Goal: Transaction & Acquisition: Purchase product/service

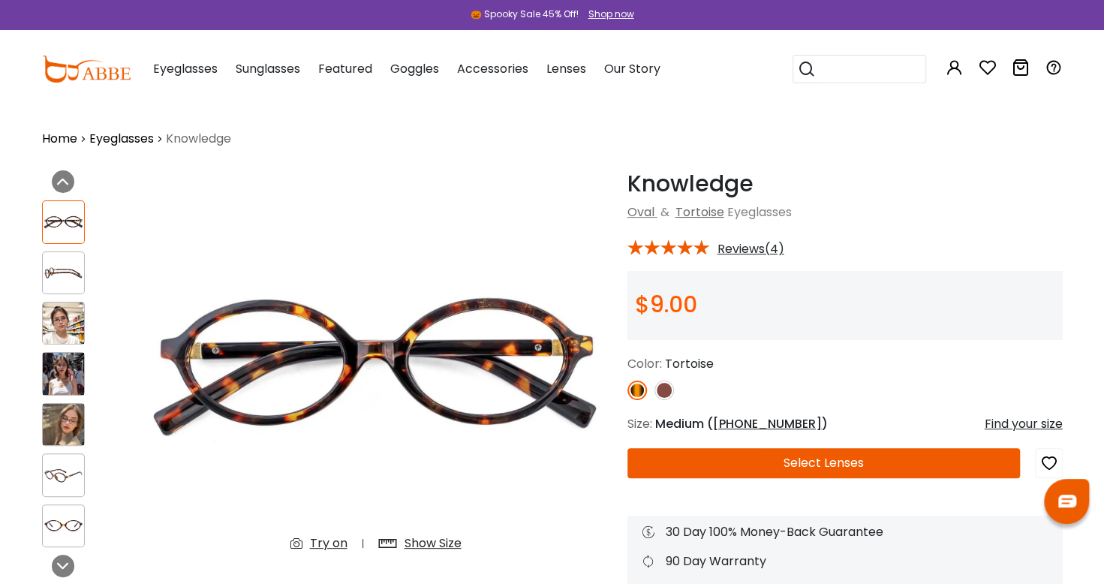
click at [177, 57] on div "Eyeglasses Women's Eyeglasses Men's Eyeglasses Kids' Eyeglasses All Eyeglasses …" at bounding box center [185, 69] width 65 height 75
click at [177, 71] on span "Eyeglasses" at bounding box center [185, 68] width 65 height 17
click at [182, 59] on div "Eyeglasses Women's Eyeglasses Men's Eyeglasses Kids' Eyeglasses All Eyeglasses …" at bounding box center [185, 69] width 65 height 75
click at [117, 137] on link "Eyeglasses" at bounding box center [121, 139] width 65 height 18
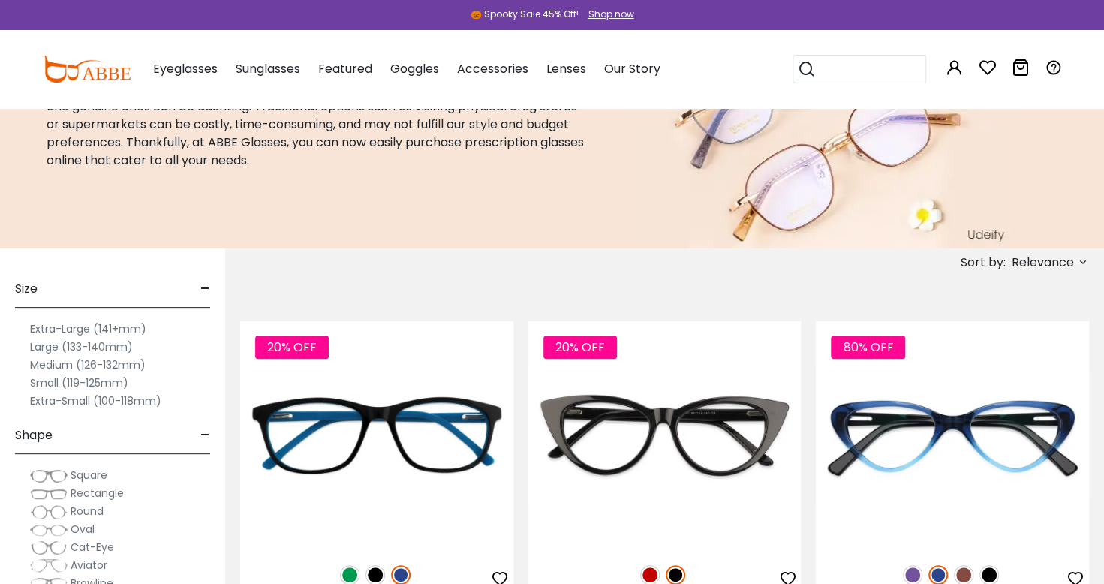
scroll to position [125, 0]
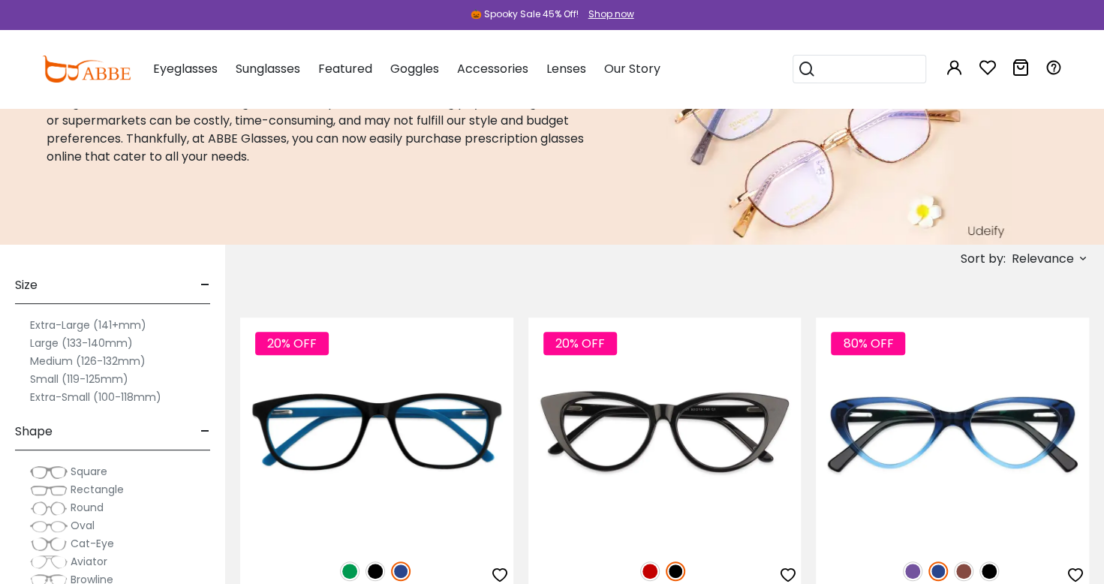
click at [9, 372] on div "Size - Extra-Large (141+mm) Large (133-140mm) Medium (126-132mm) Small (119-125…" at bounding box center [112, 548] width 225 height 606
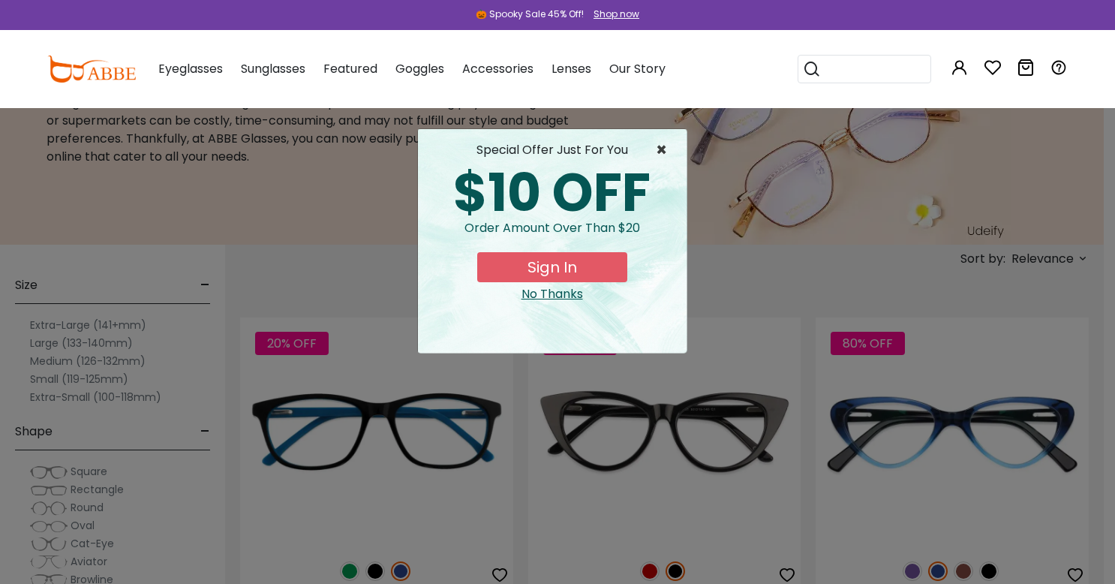
click at [668, 143] on span "×" at bounding box center [665, 150] width 19 height 18
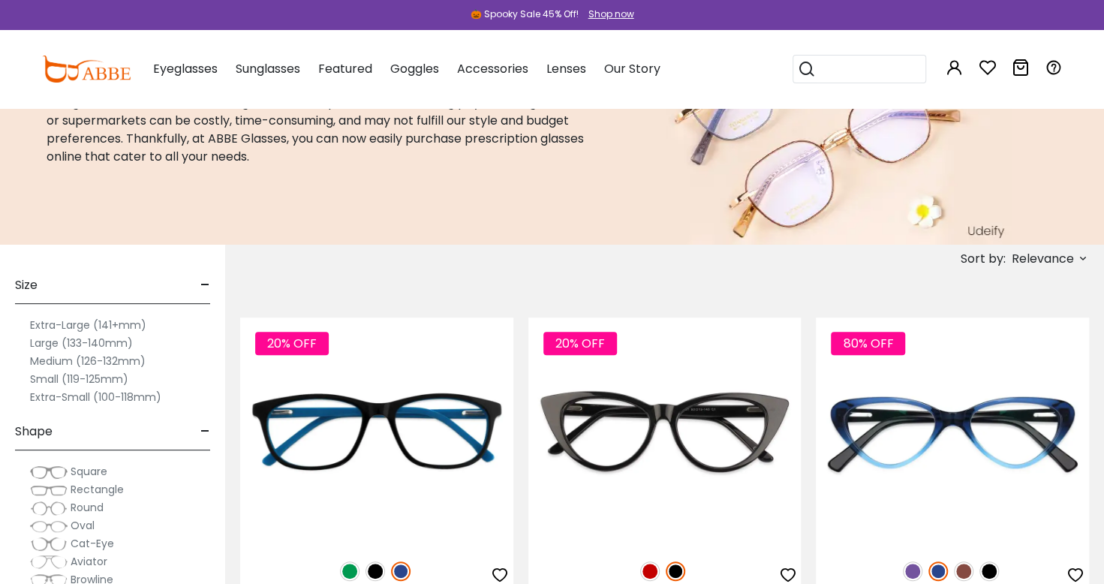
click at [34, 378] on label "Small (119-125mm)" at bounding box center [79, 379] width 98 height 18
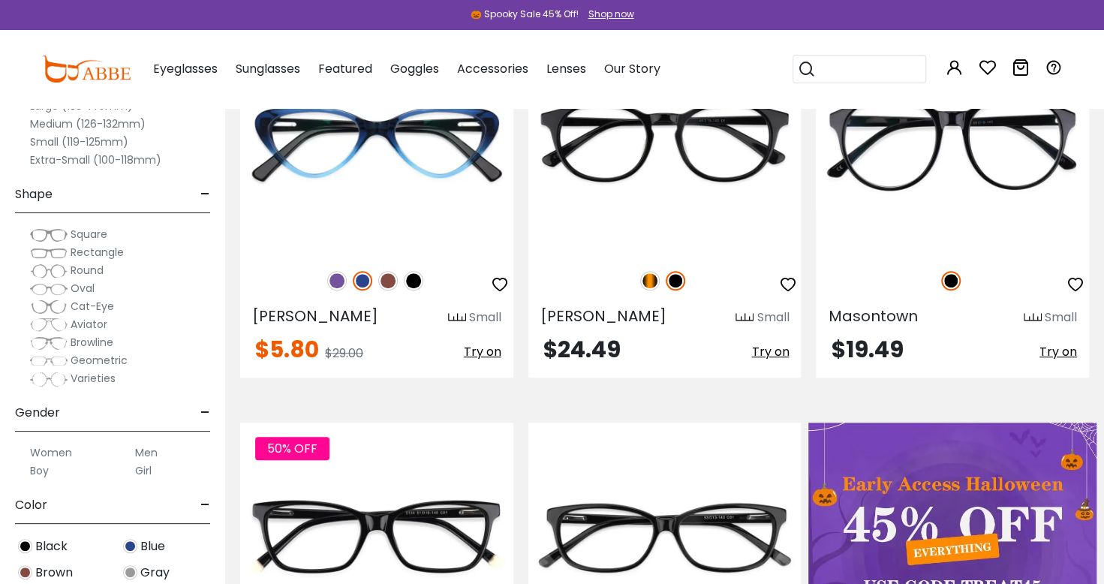
scroll to position [417, 0]
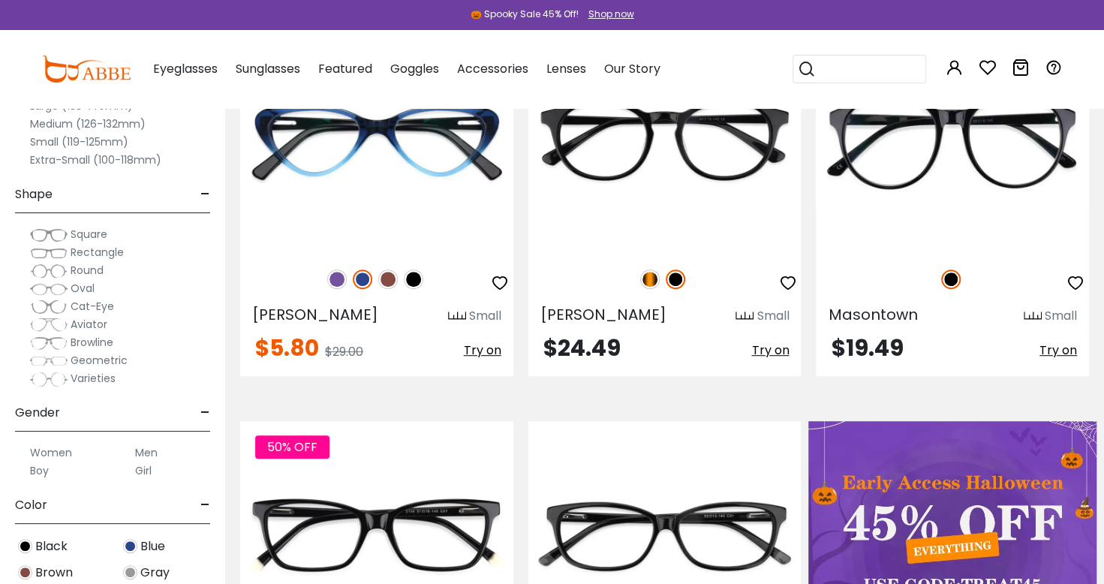
click at [41, 453] on label "Women" at bounding box center [51, 452] width 42 height 18
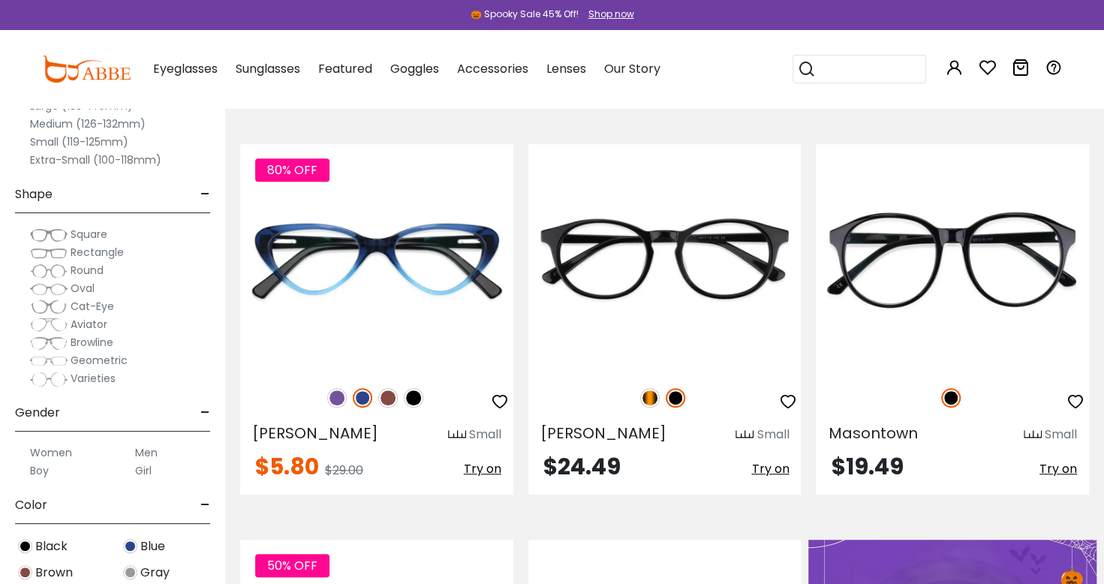
scroll to position [305, 0]
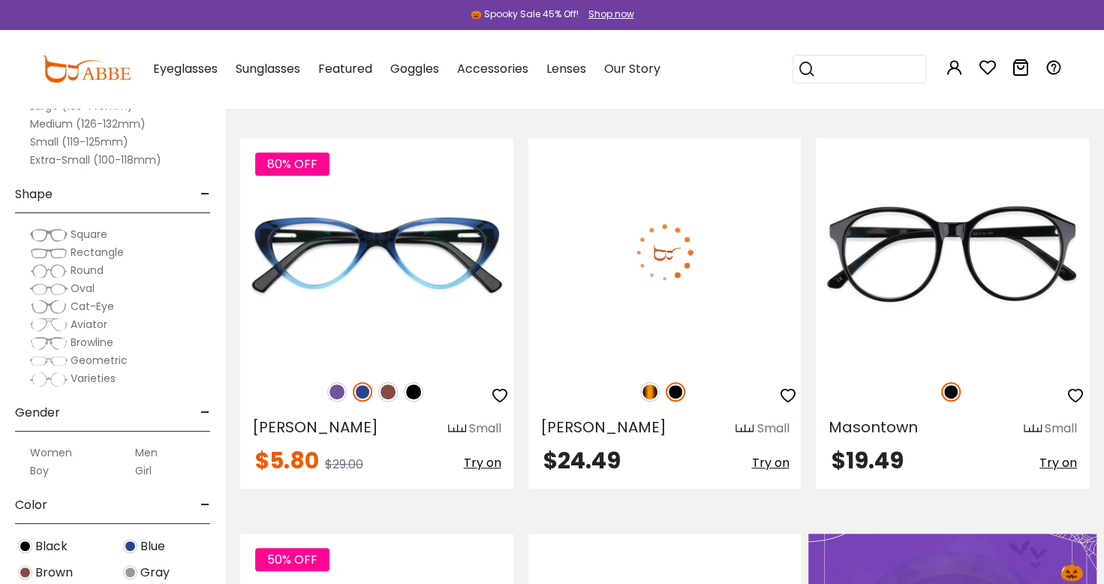
click at [753, 270] on img at bounding box center [664, 251] width 273 height 227
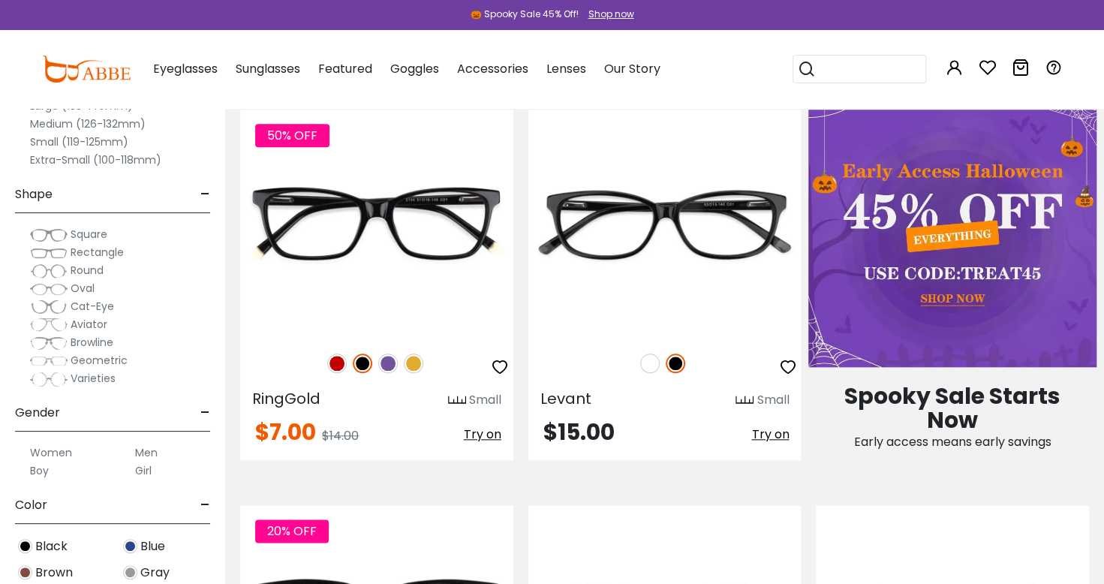
scroll to position [2, 0]
click at [35, 157] on label "Extra-Small (100-118mm)" at bounding box center [95, 158] width 131 height 18
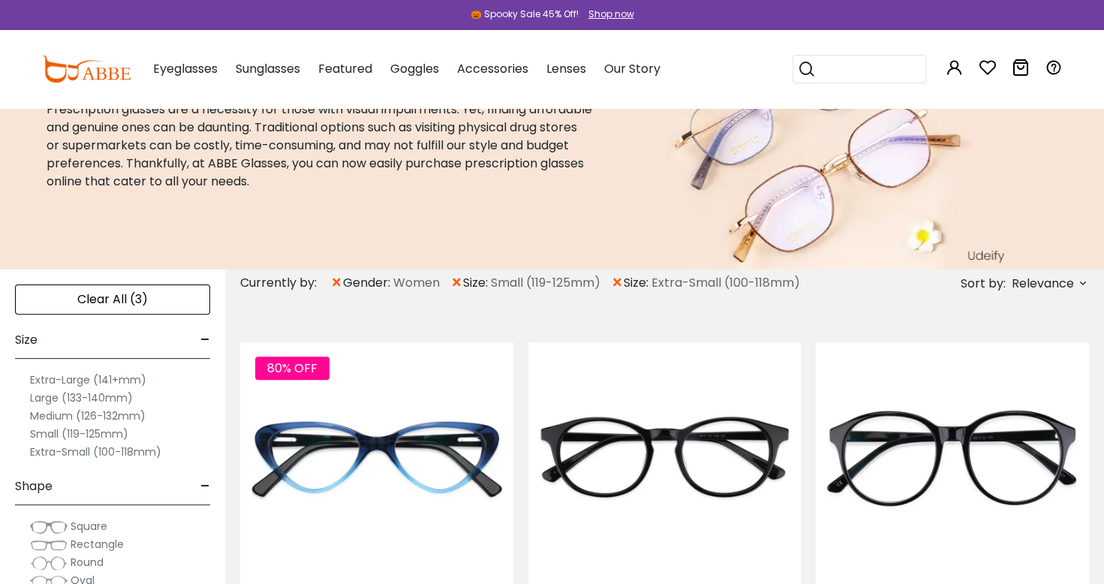
scroll to position [98, 0]
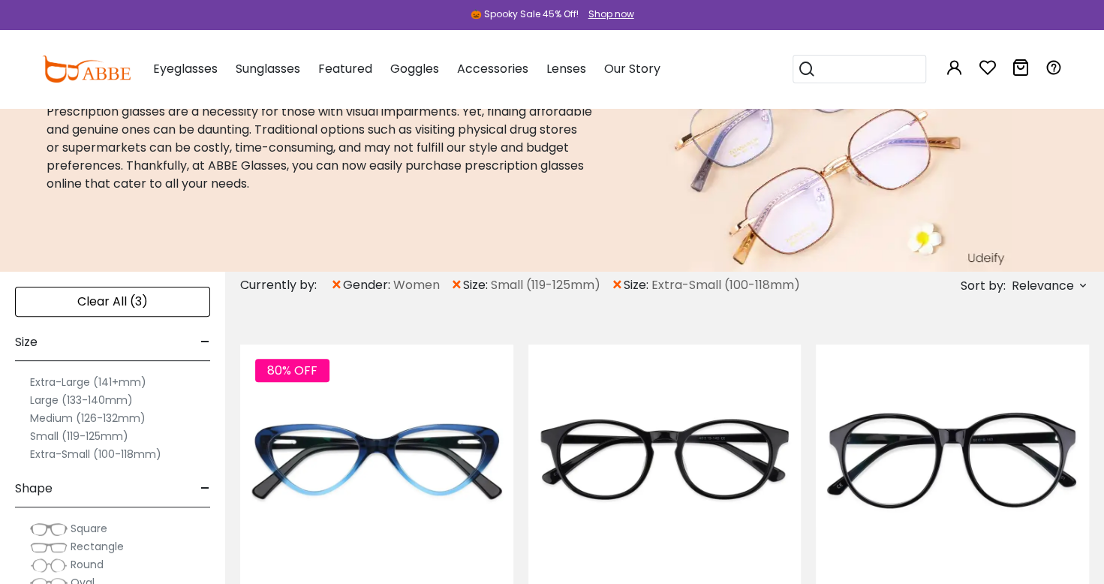
click at [40, 457] on label "Extra-Small (100-118mm)" at bounding box center [95, 454] width 131 height 18
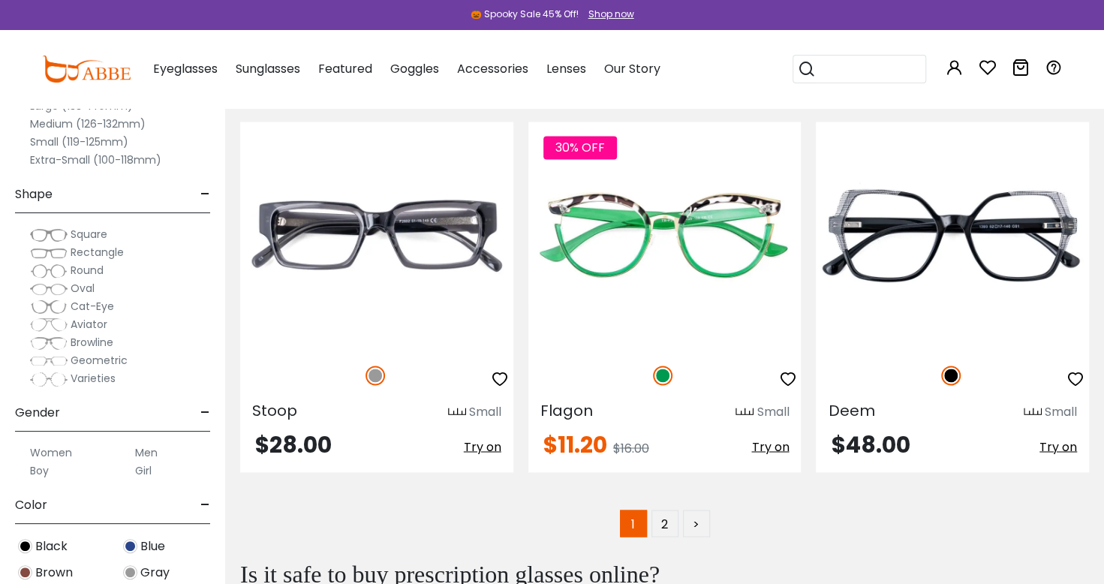
scroll to position [7833, 0]
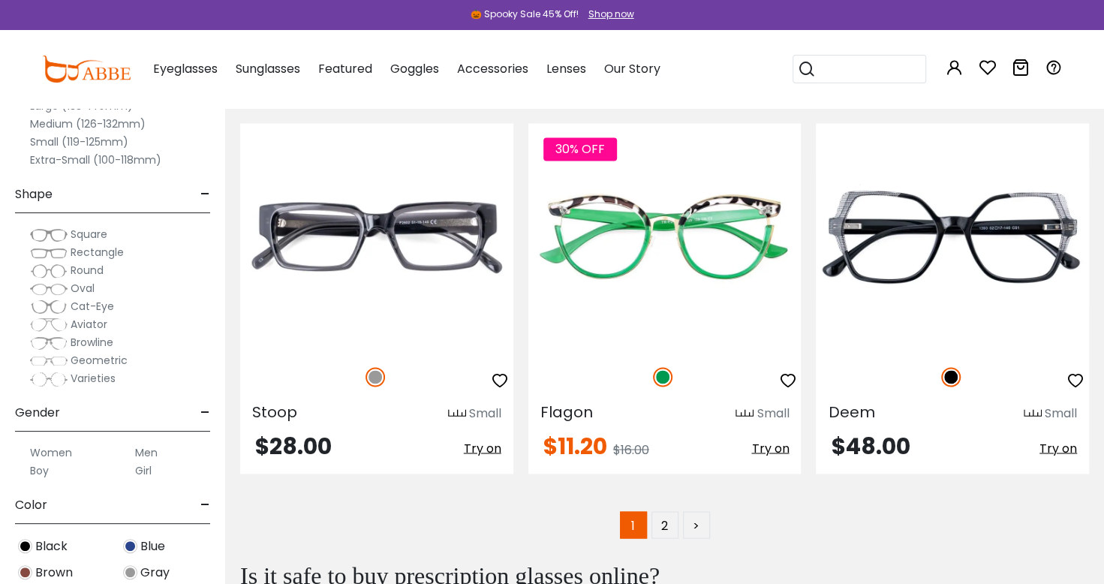
click at [30, 140] on label "Small (119-125mm)" at bounding box center [79, 142] width 98 height 18
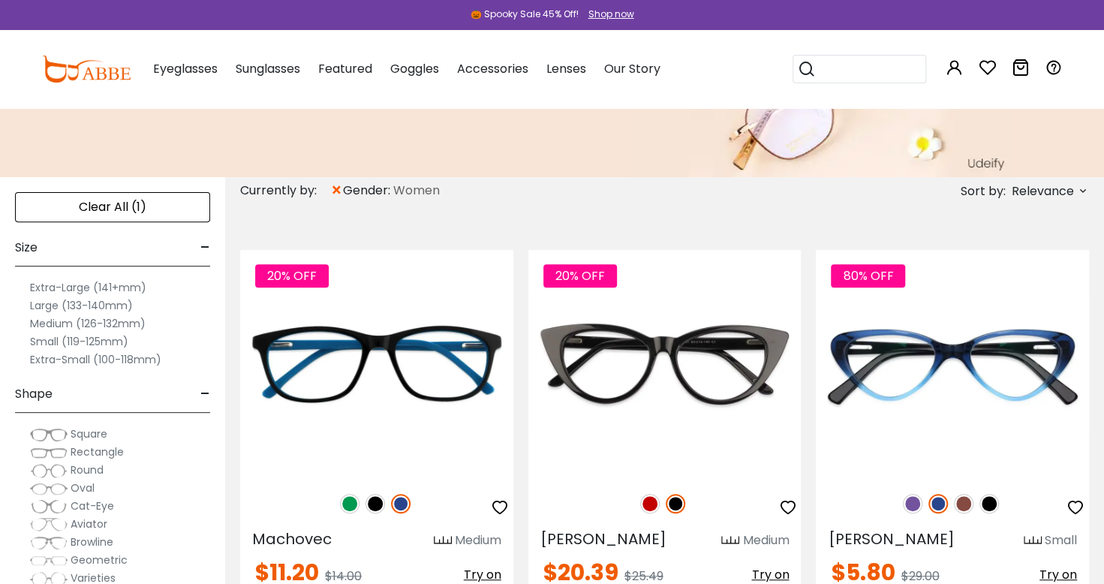
scroll to position [192, 0]
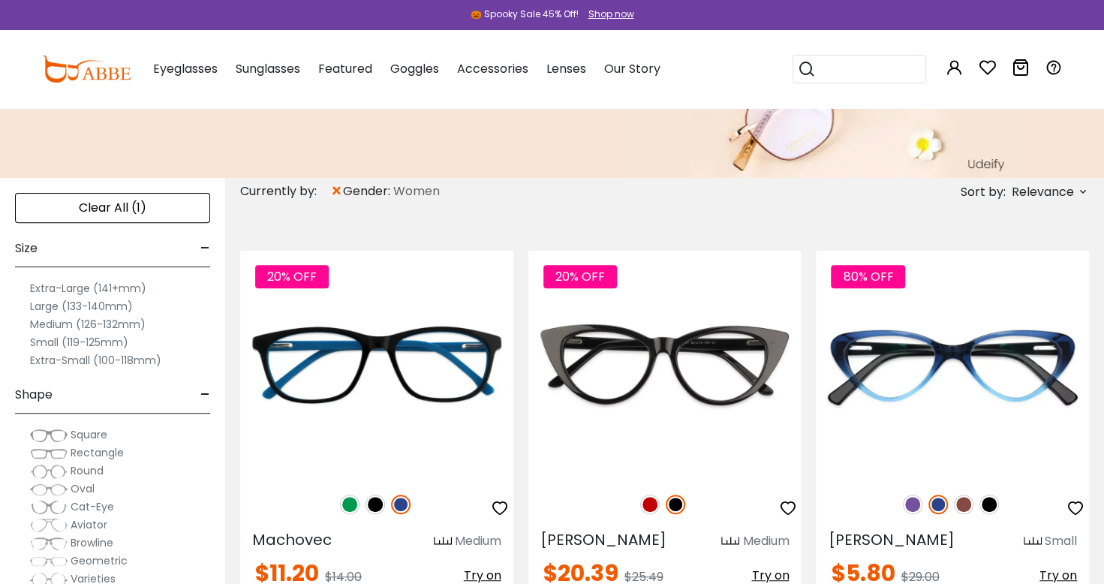
click at [108, 207] on div "Clear All (1)" at bounding box center [112, 208] width 195 height 30
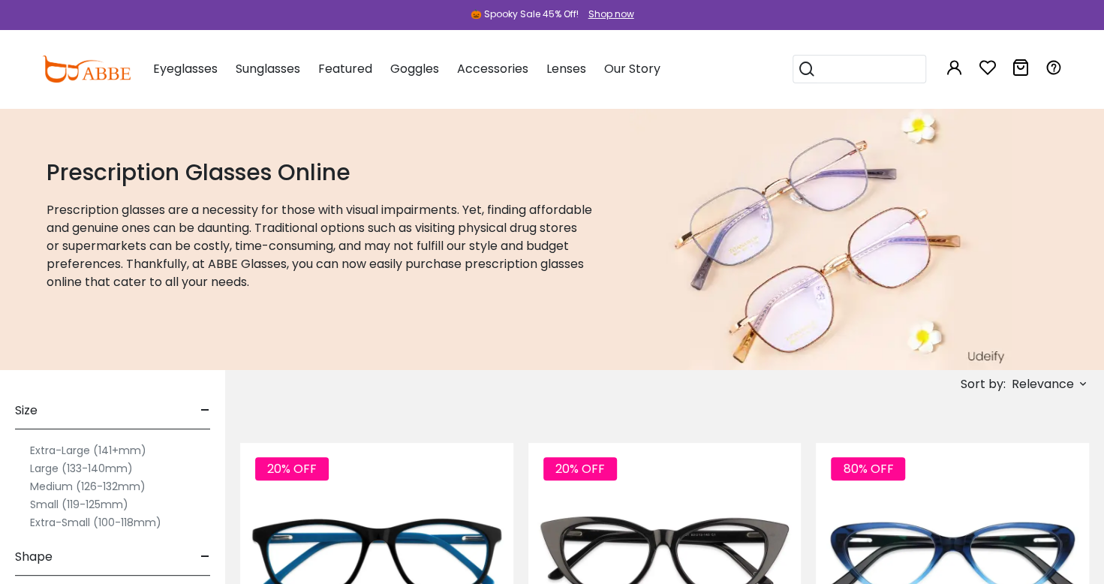
click at [31, 521] on label "Extra-Small (100-118mm)" at bounding box center [95, 522] width 131 height 18
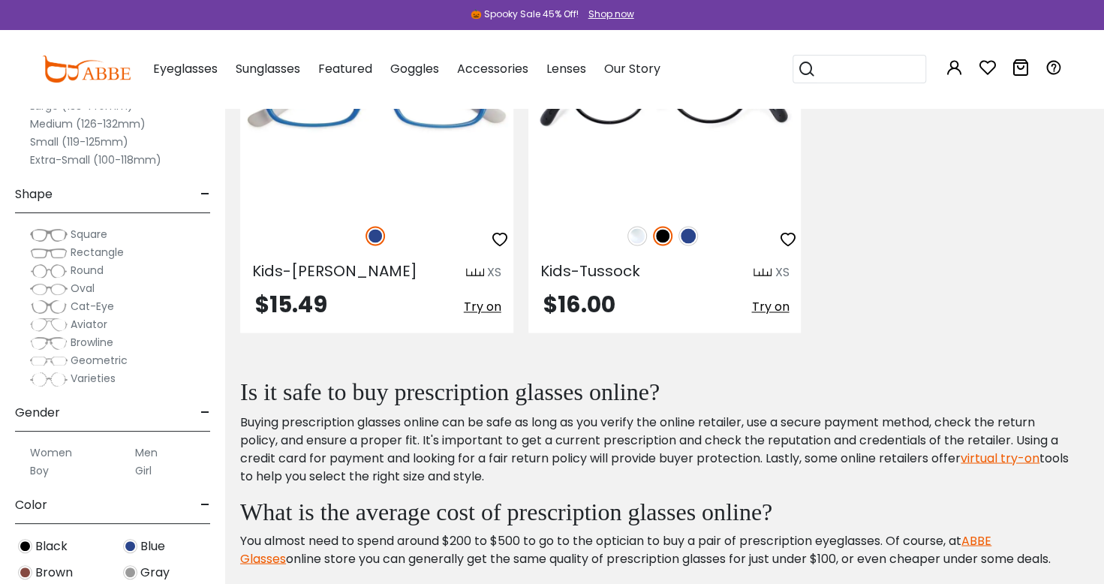
scroll to position [1251, 0]
click at [34, 162] on label "Extra-Small (100-118mm)" at bounding box center [95, 160] width 131 height 18
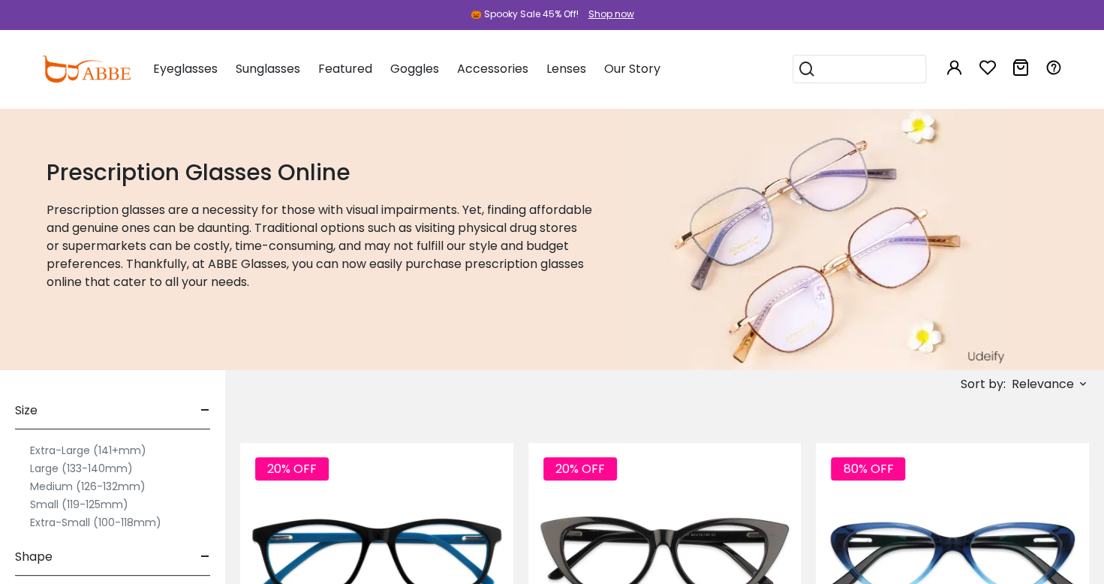
click at [32, 503] on label "Small (119-125mm)" at bounding box center [79, 504] width 98 height 18
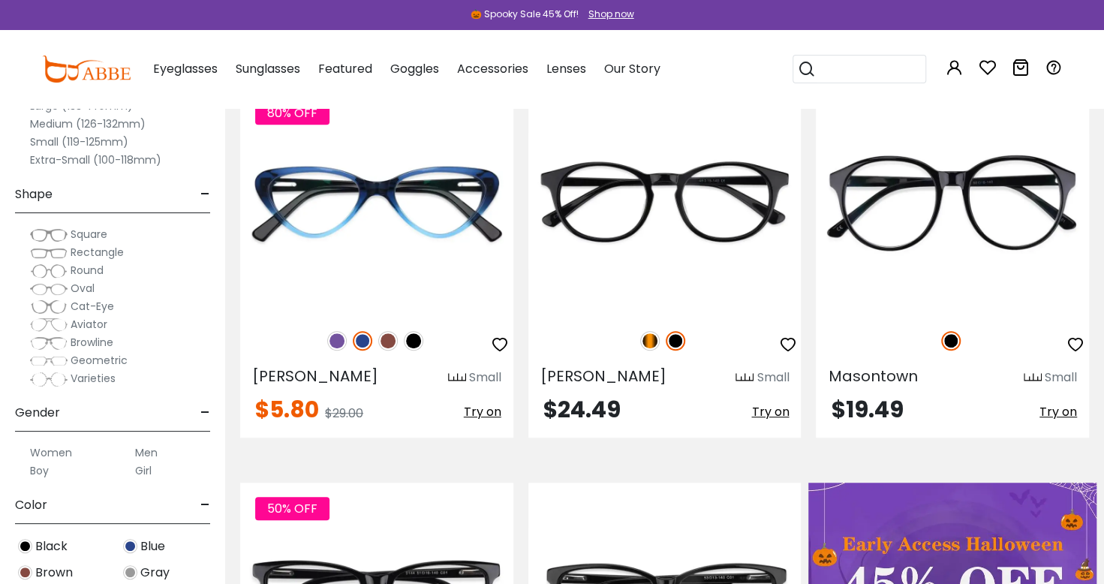
scroll to position [358, 0]
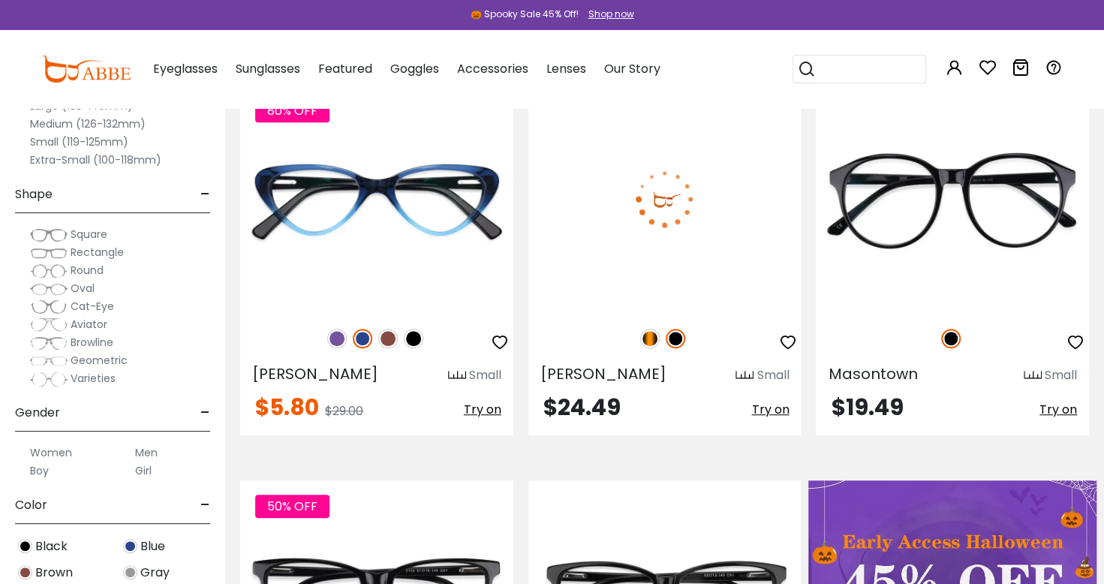
click at [753, 242] on img at bounding box center [664, 198] width 273 height 227
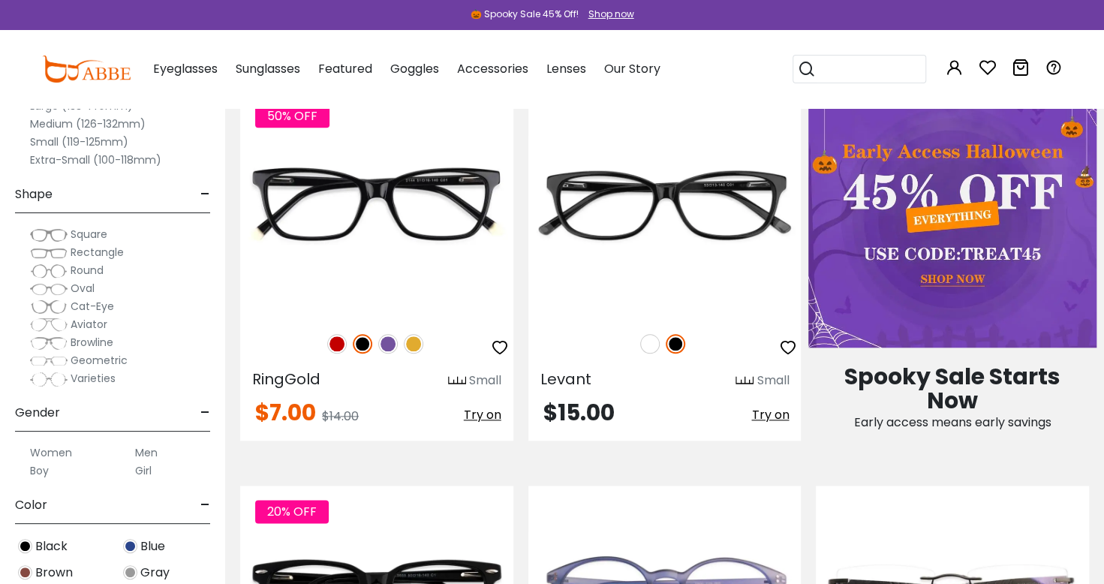
scroll to position [750, 0]
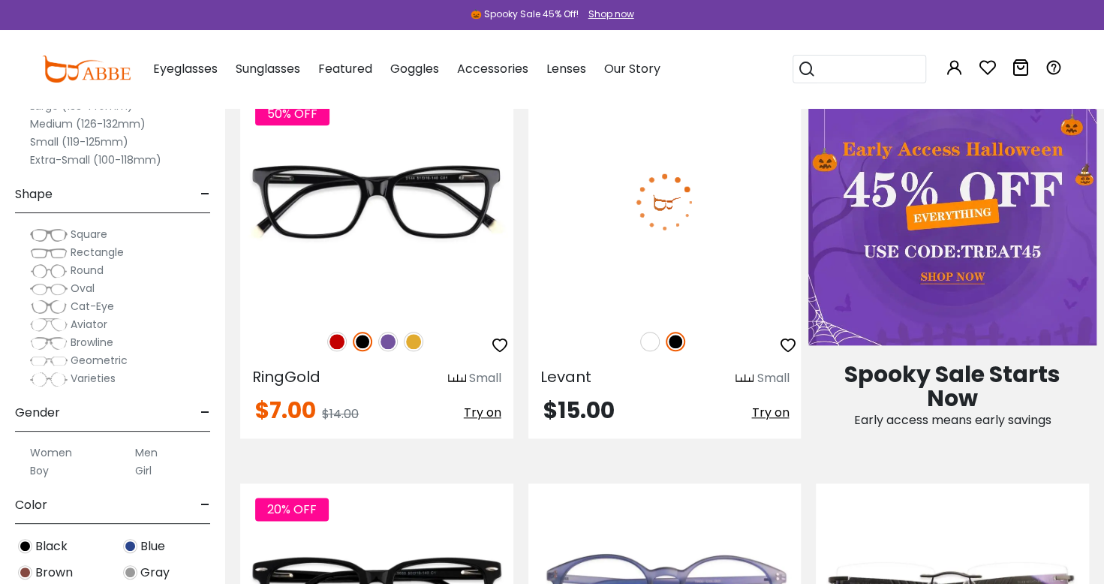
click at [609, 226] on img at bounding box center [664, 201] width 273 height 227
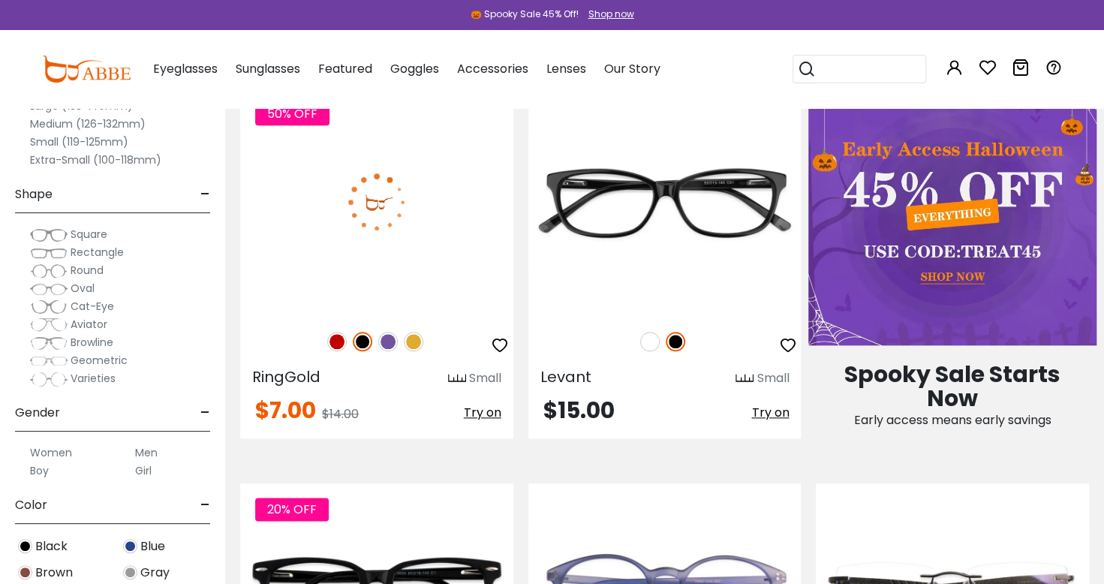
click at [306, 259] on img at bounding box center [376, 201] width 273 height 227
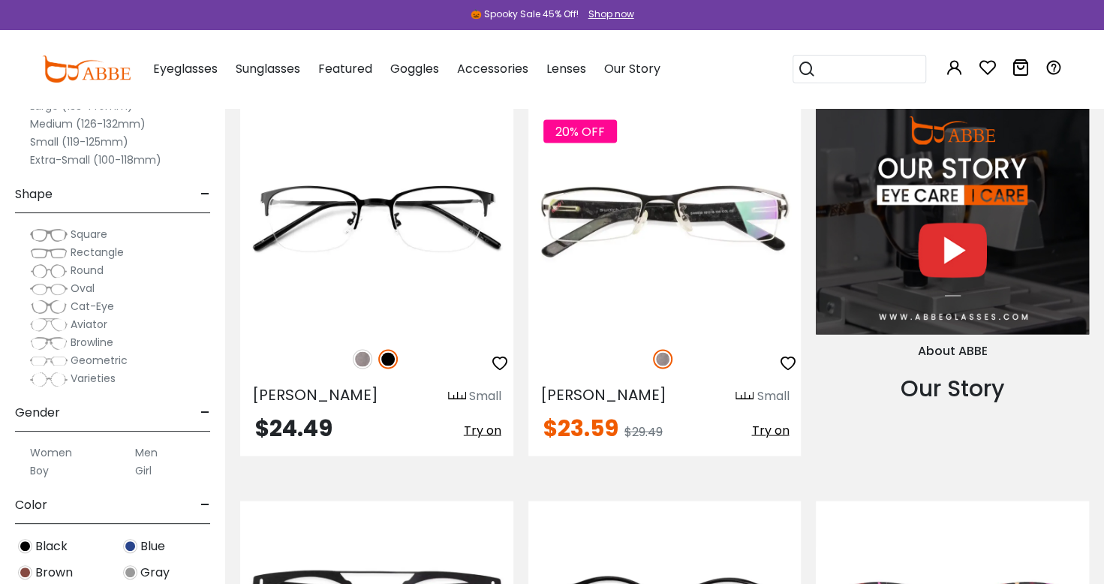
scroll to position [1522, 0]
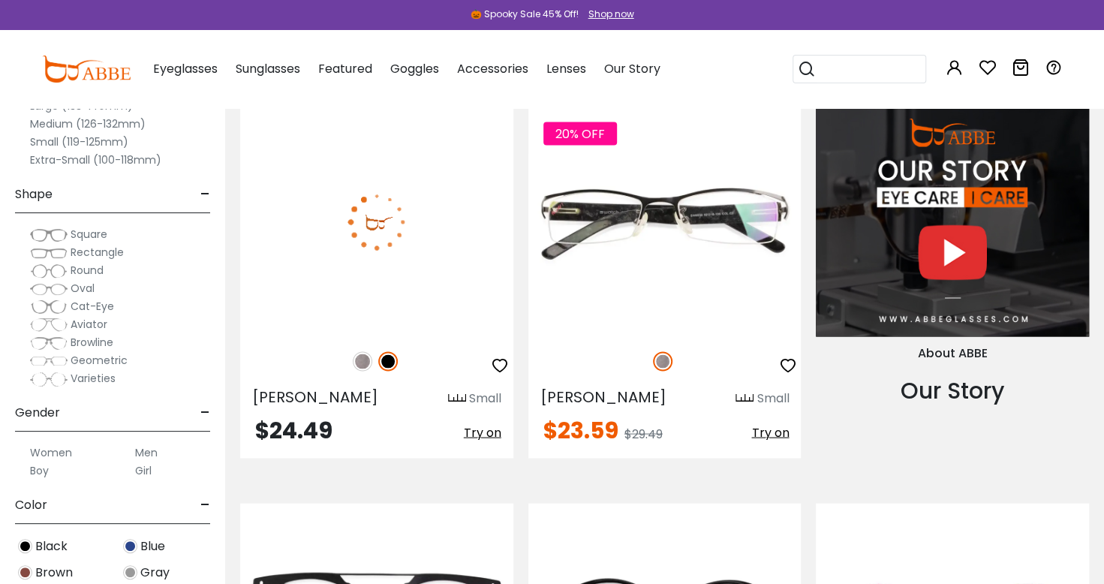
click at [284, 287] on img at bounding box center [376, 220] width 273 height 227
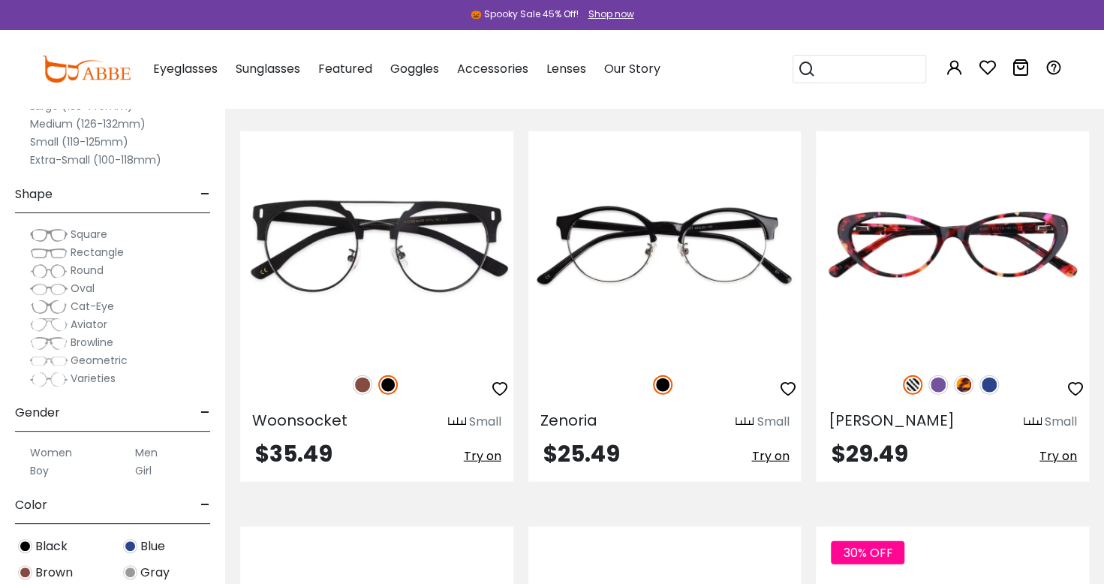
scroll to position [1894, 0]
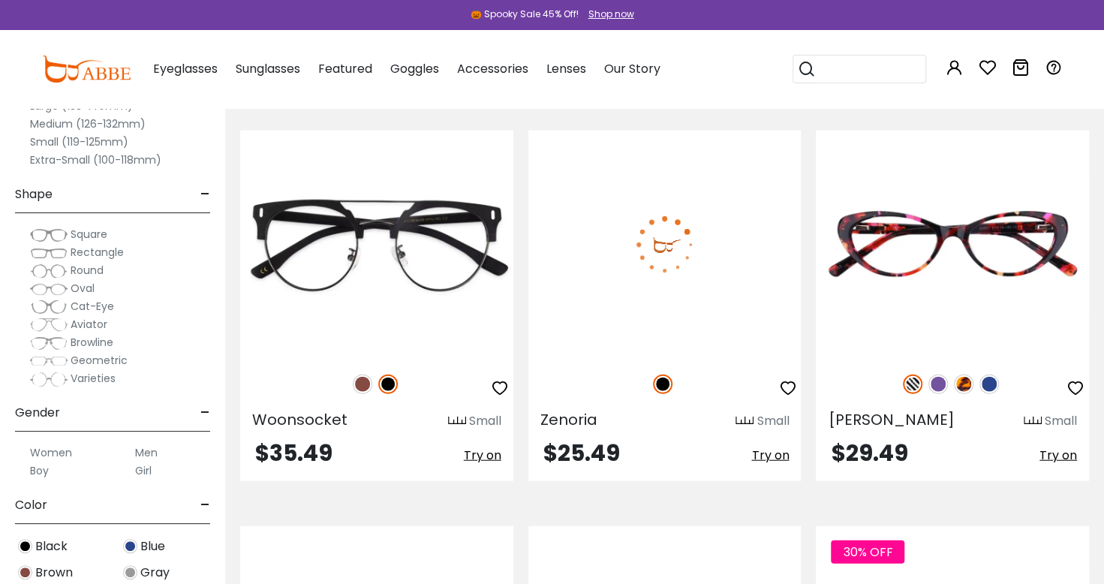
click at [645, 232] on img at bounding box center [664, 244] width 273 height 227
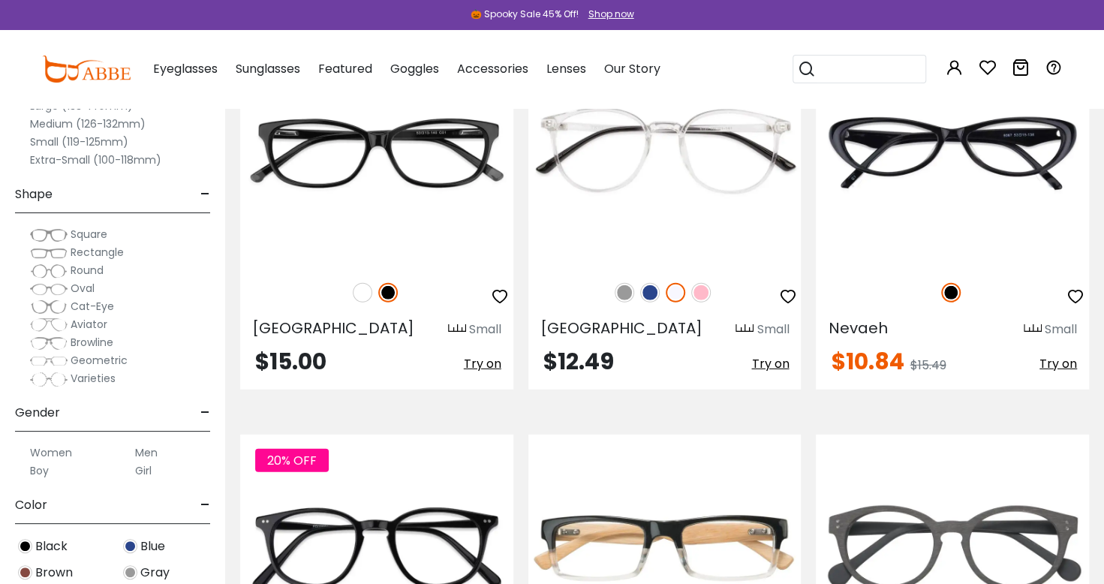
scroll to position [2384, 0]
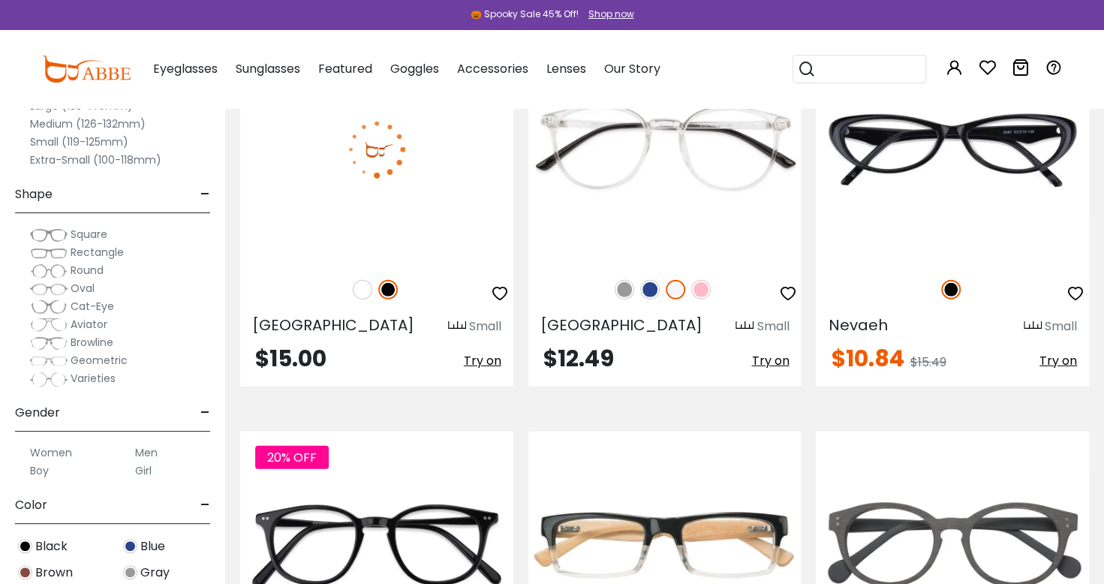
click at [299, 236] on img at bounding box center [376, 148] width 273 height 227
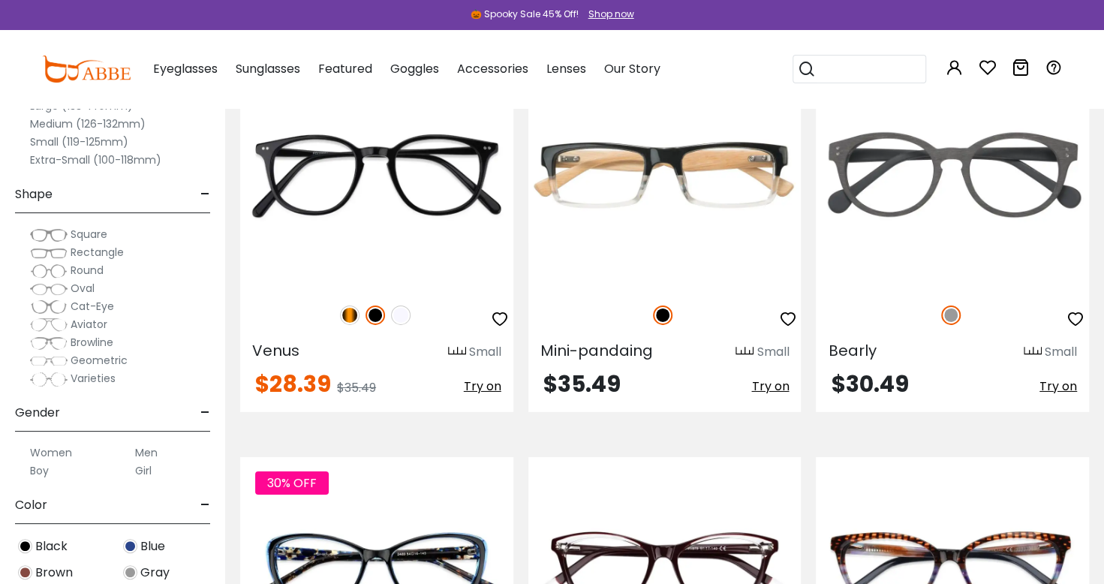
scroll to position [2755, 0]
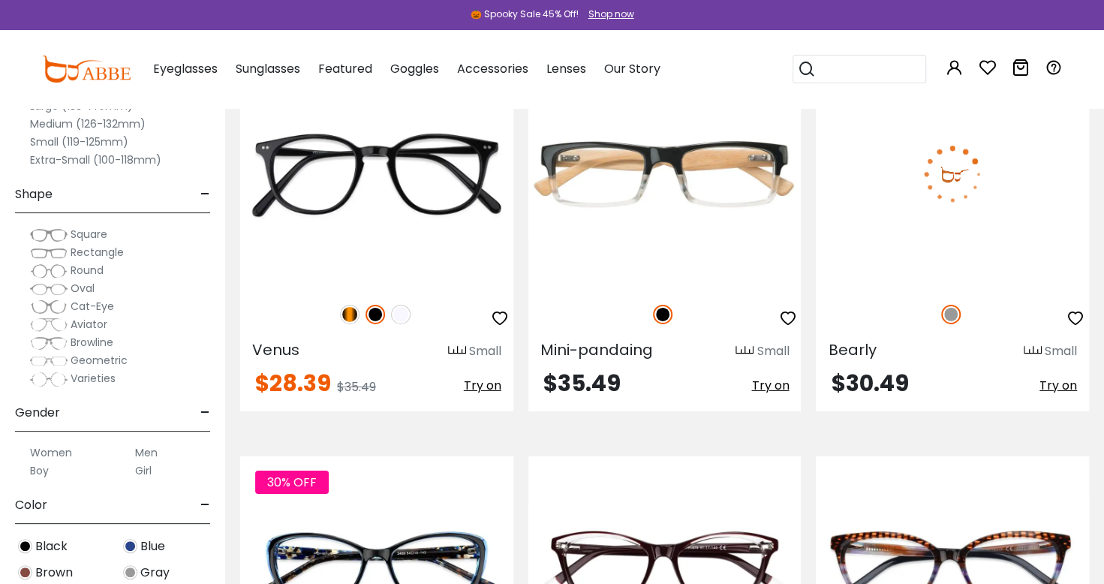
click at [1014, 221] on img at bounding box center [952, 174] width 273 height 227
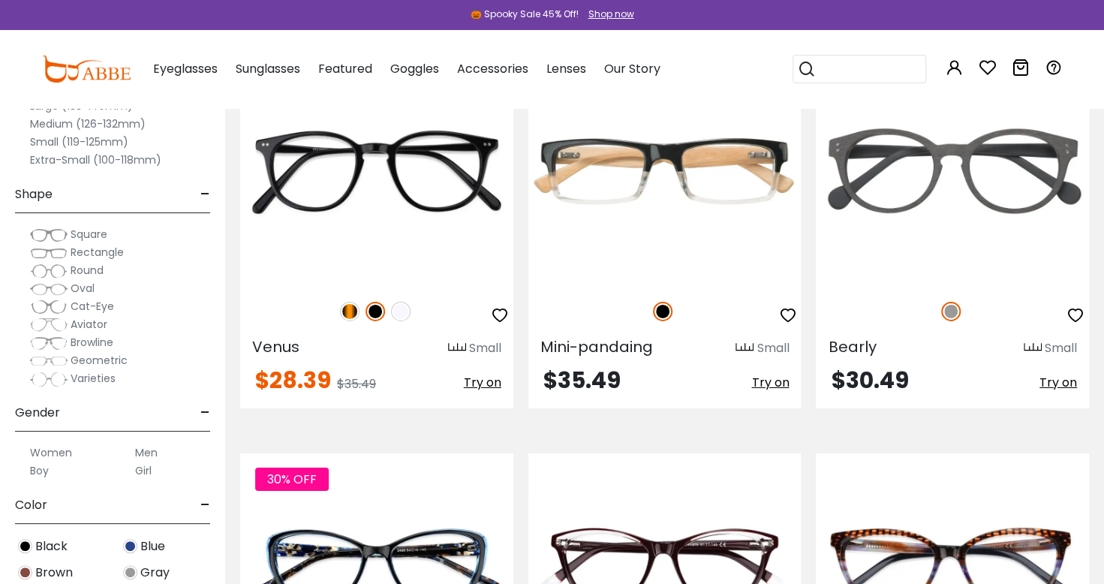
scroll to position [2755, 0]
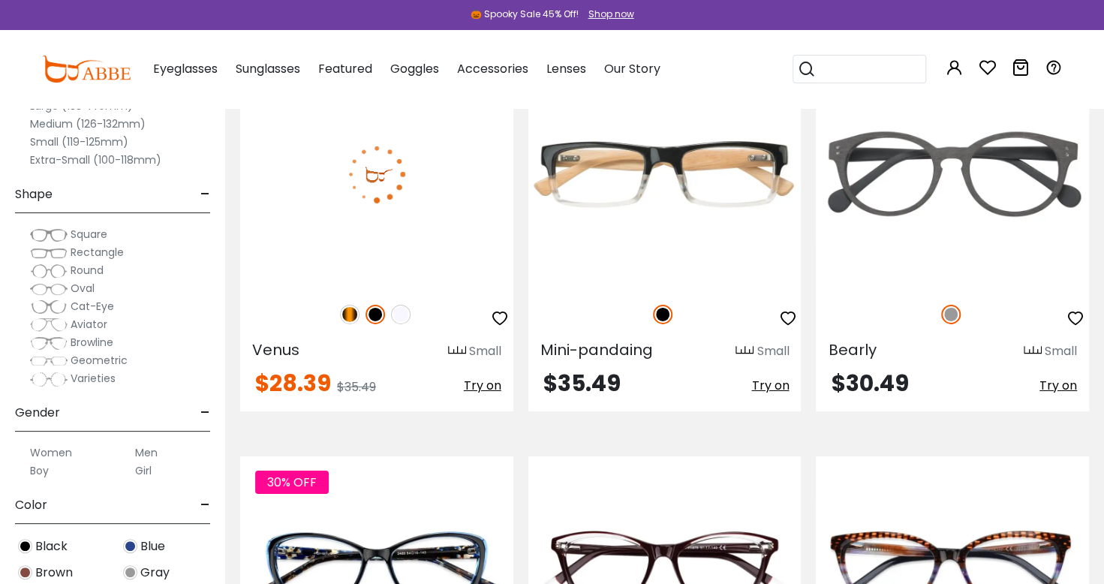
click at [281, 221] on img at bounding box center [376, 174] width 273 height 227
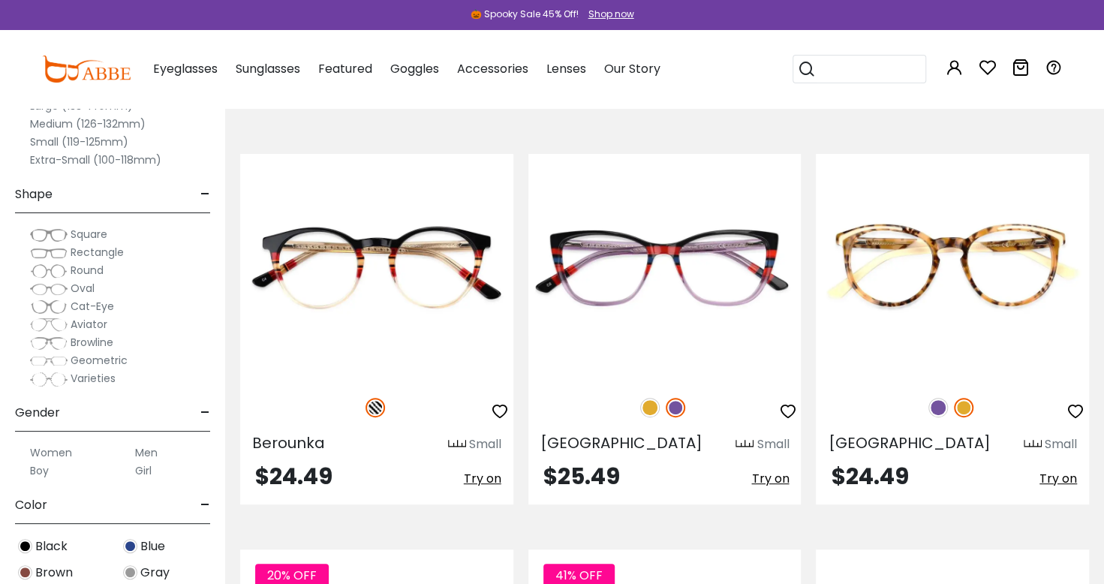
scroll to position [3454, 0]
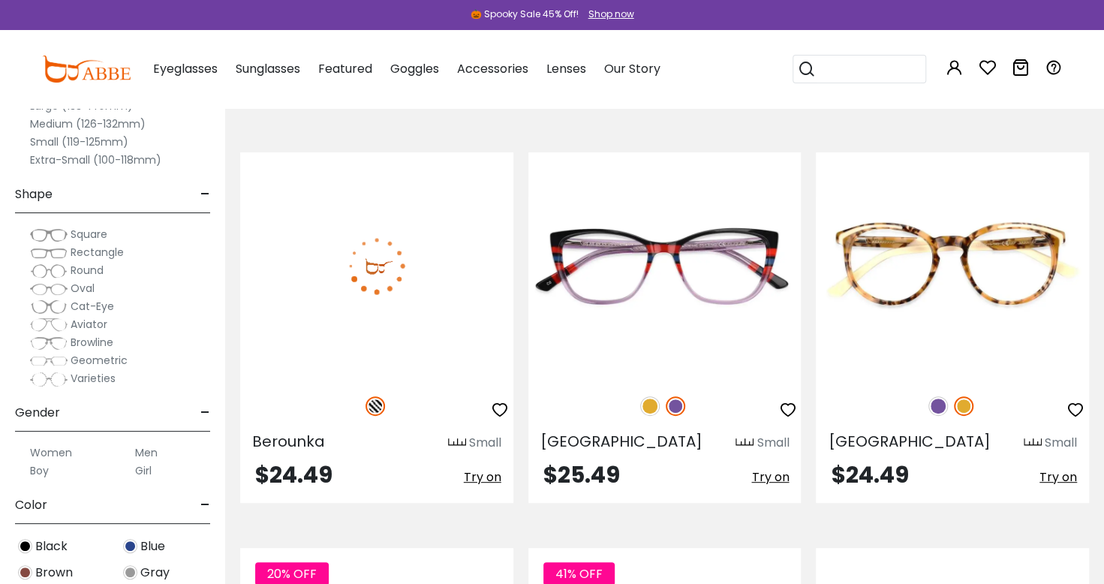
click at [297, 245] on img at bounding box center [376, 265] width 273 height 227
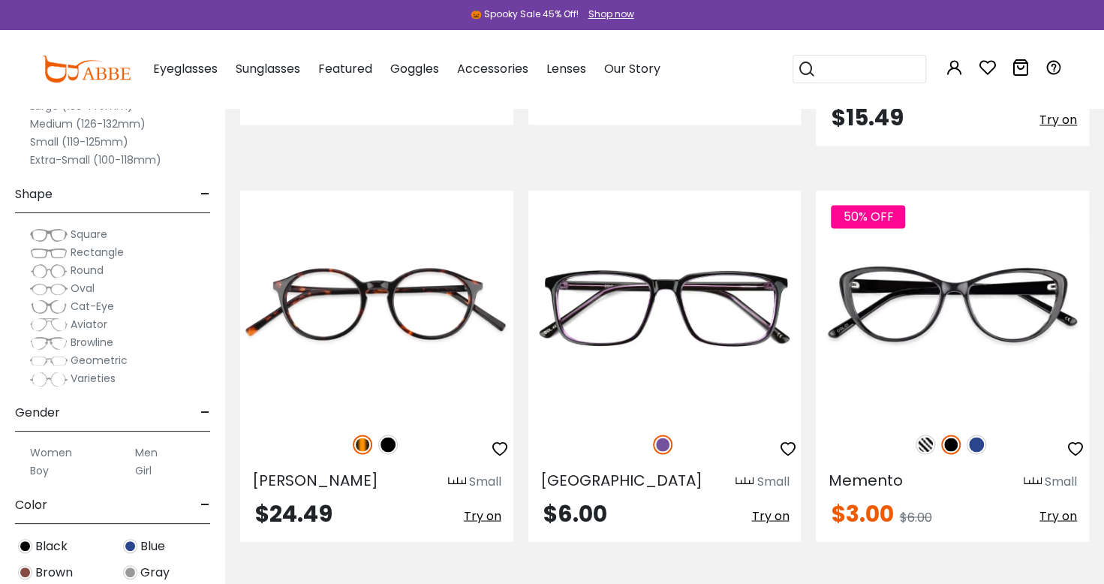
scroll to position [4625, 0]
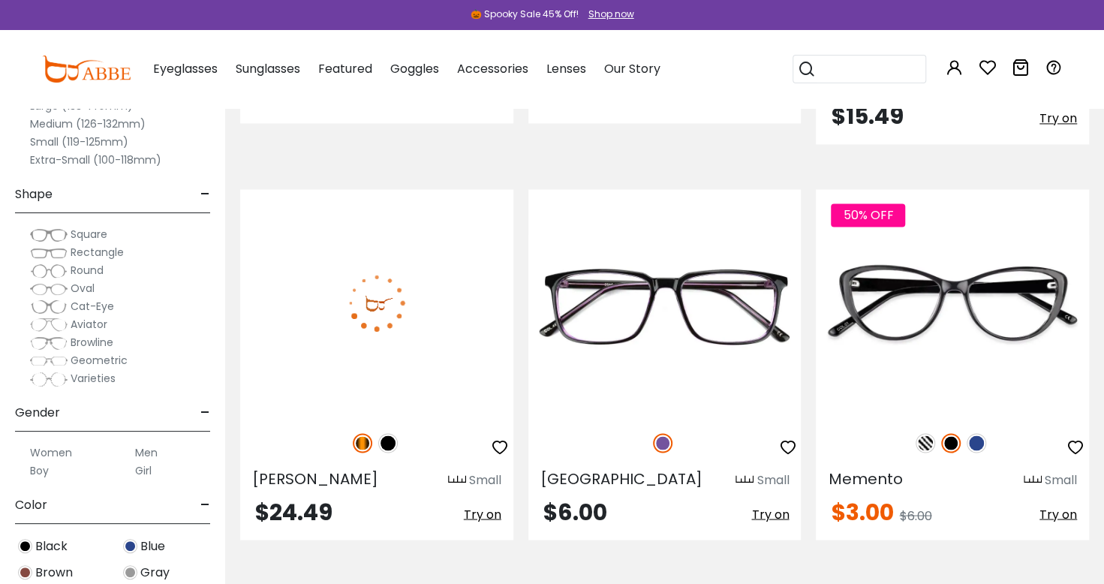
click at [294, 279] on img at bounding box center [376, 302] width 273 height 227
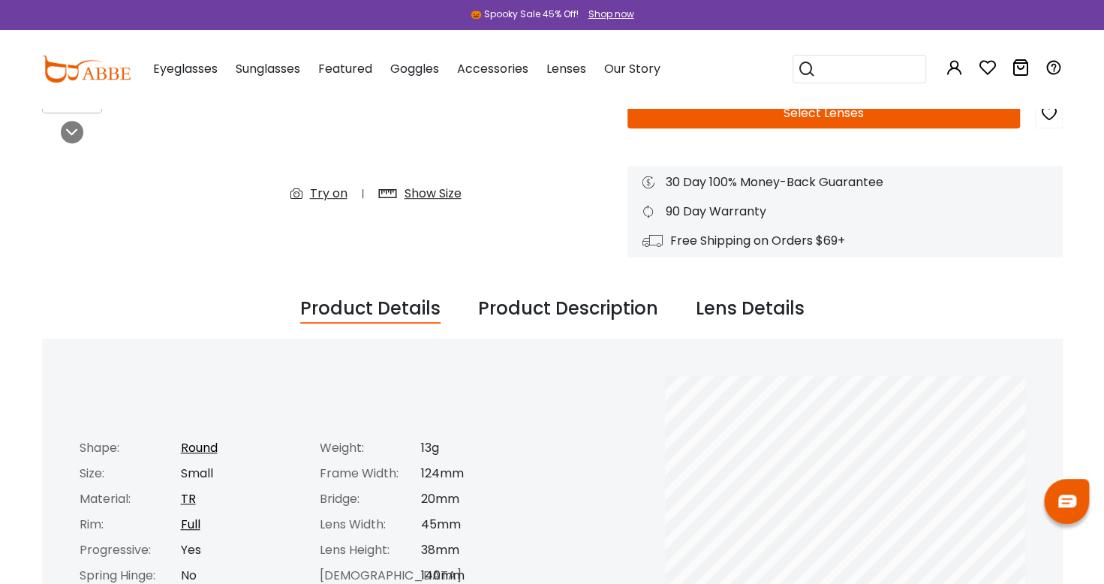
scroll to position [353, 0]
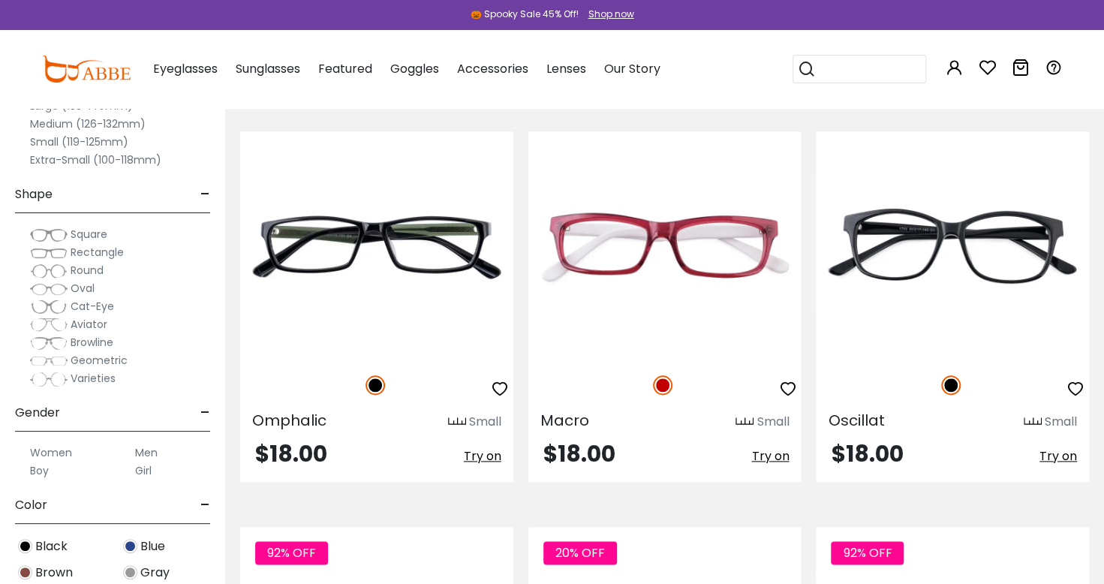
scroll to position [7472, 0]
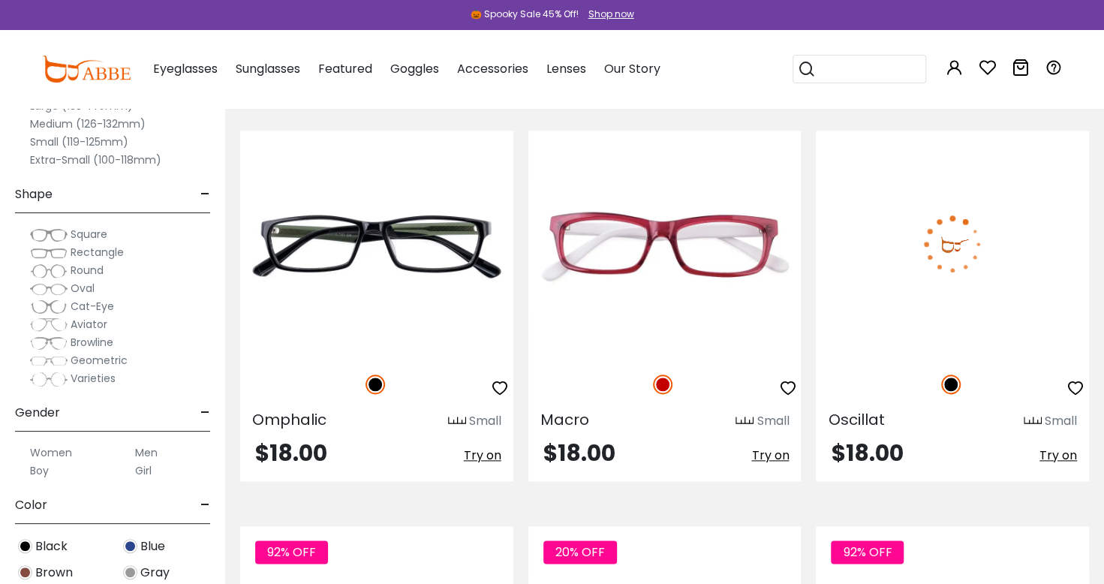
click at [1000, 254] on img at bounding box center [952, 244] width 273 height 227
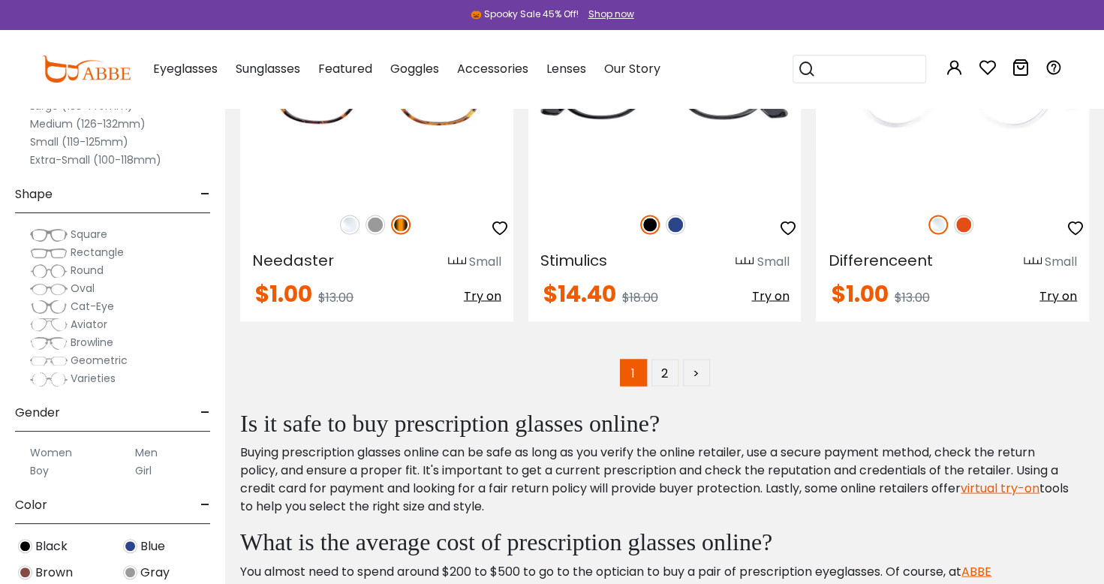
scroll to position [8028, 0]
click at [676, 358] on link "2" at bounding box center [664, 371] width 27 height 27
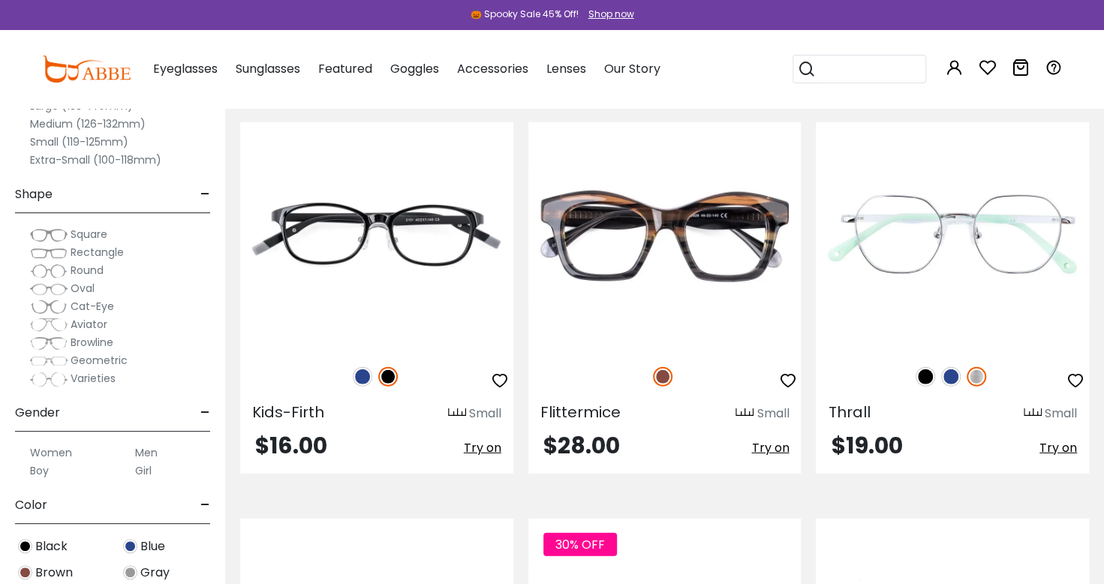
scroll to position [2299, 0]
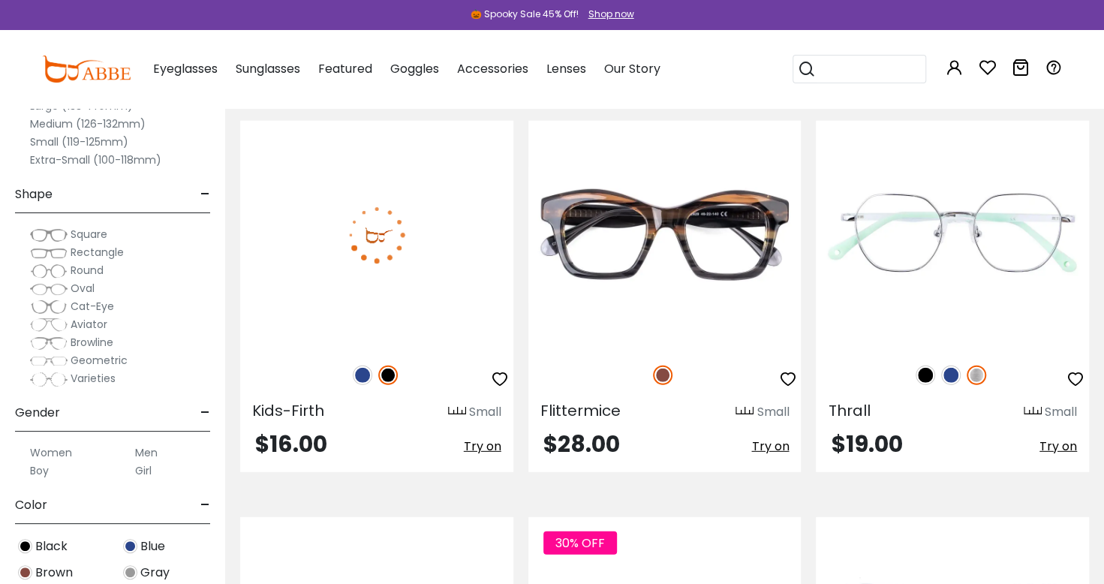
click at [302, 245] on img at bounding box center [376, 234] width 273 height 227
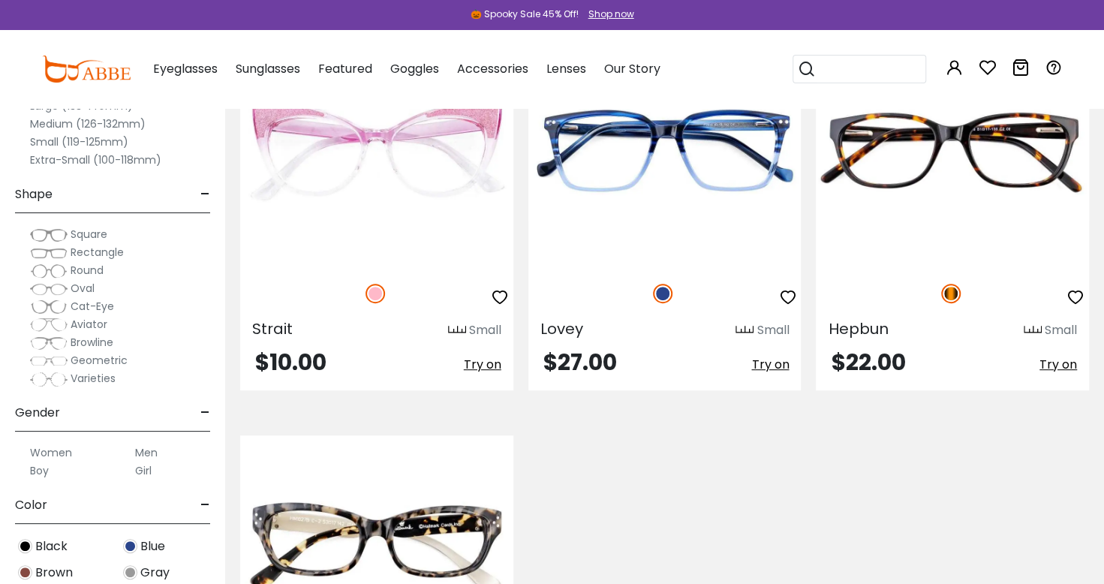
scroll to position [3568, 0]
